Goal: Information Seeking & Learning: Find specific fact

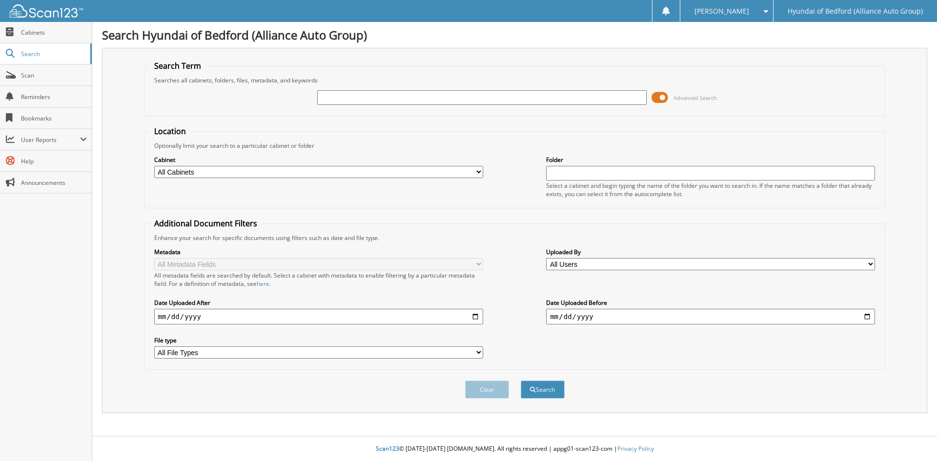
click at [378, 97] on input "text" at bounding box center [481, 97] width 329 height 15
type input "149485"
click at [521, 381] on button "Search" at bounding box center [543, 390] width 44 height 18
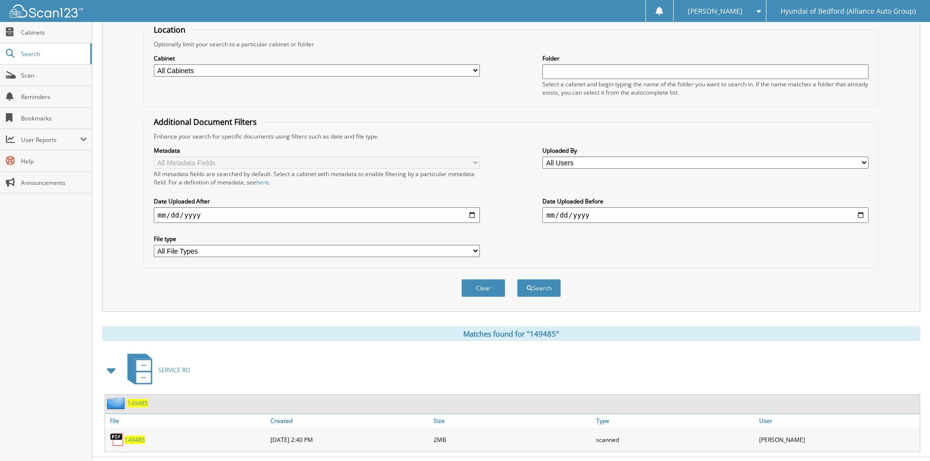
scroll to position [123, 0]
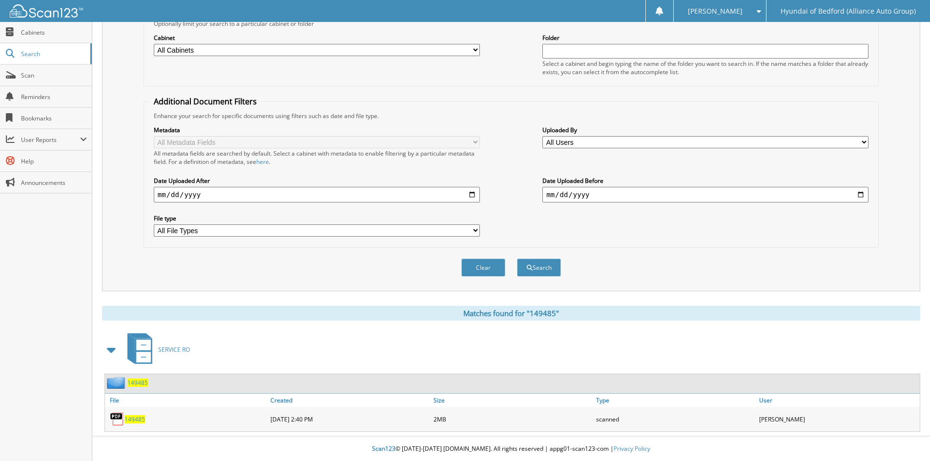
click at [134, 418] on span "149485" at bounding box center [134, 419] width 21 height 8
click at [132, 421] on span "149485" at bounding box center [134, 419] width 21 height 8
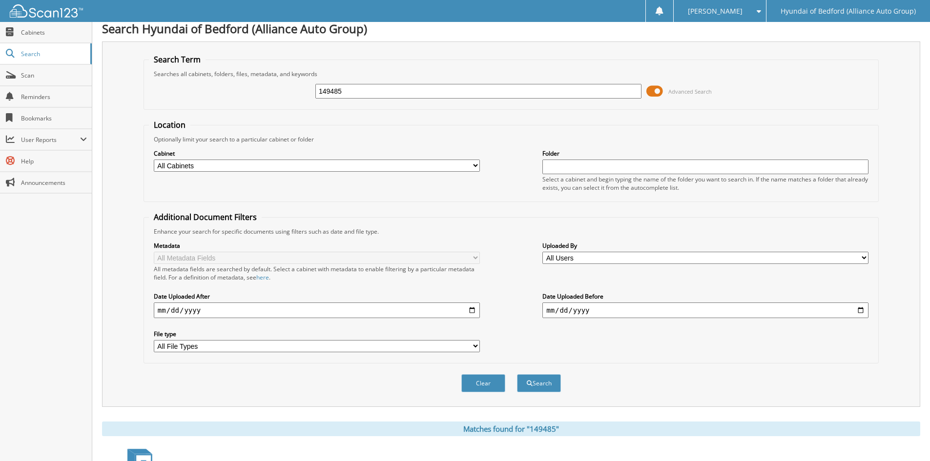
scroll to position [1, 0]
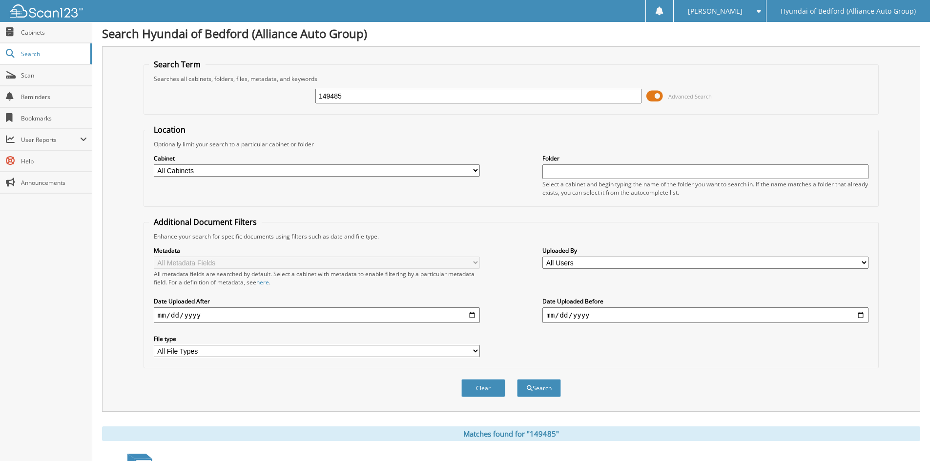
drag, startPoint x: 345, startPoint y: 97, endPoint x: 332, endPoint y: 98, distance: 12.7
click at [332, 98] on input "149485" at bounding box center [478, 96] width 326 height 15
type input "149845"
click at [517, 379] on button "Search" at bounding box center [539, 388] width 44 height 18
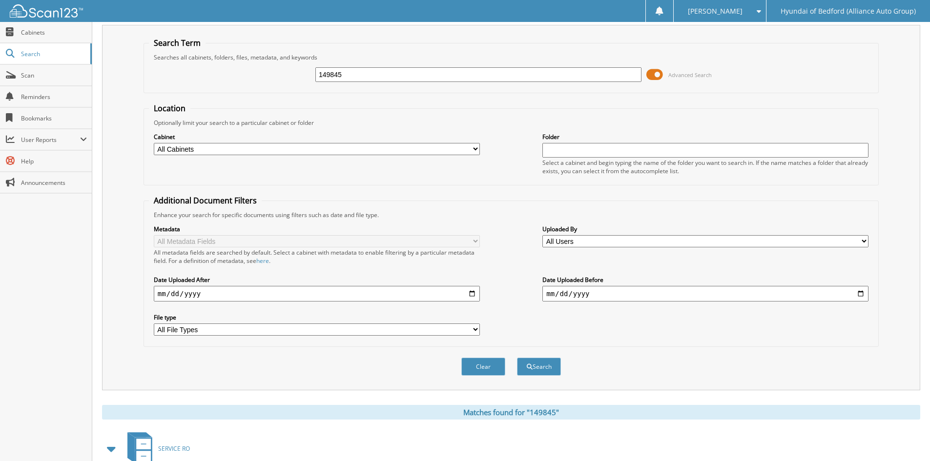
scroll to position [123, 0]
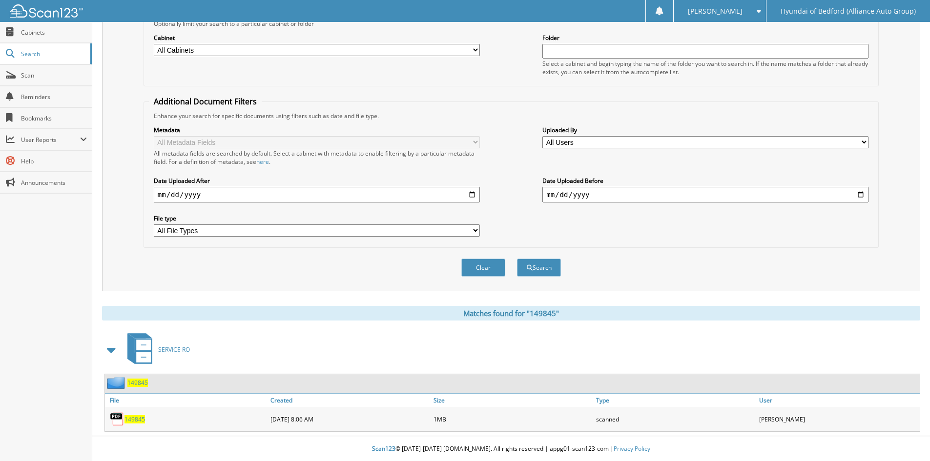
click at [130, 419] on span "149845" at bounding box center [134, 419] width 21 height 8
